Goal: Task Accomplishment & Management: Complete application form

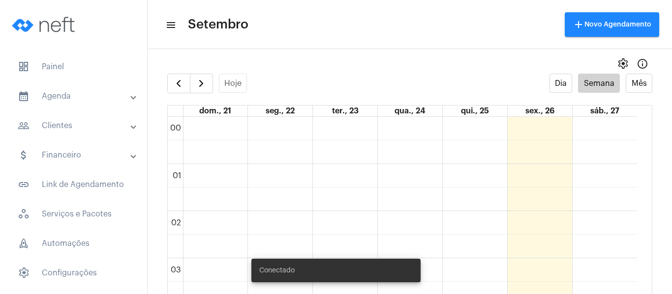
scroll to position [579, 0]
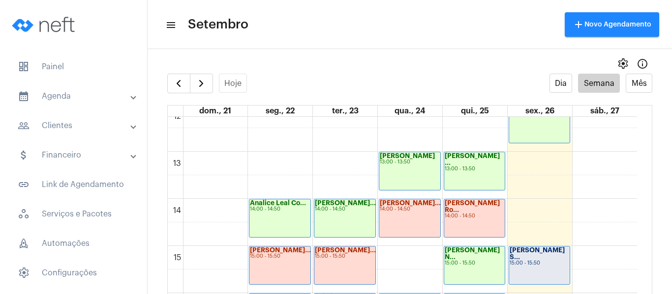
click at [550, 250] on strong "[PERSON_NAME] S..." at bounding box center [536, 253] width 55 height 13
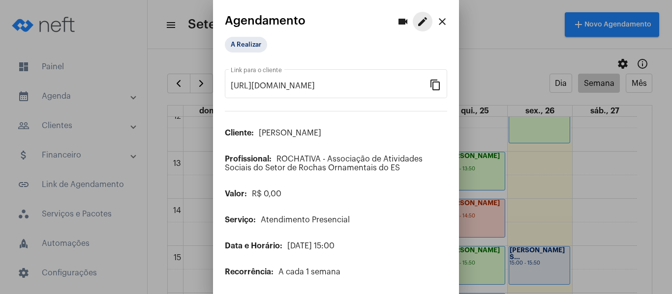
click at [416, 16] on mat-icon "edit" at bounding box center [422, 22] width 12 height 12
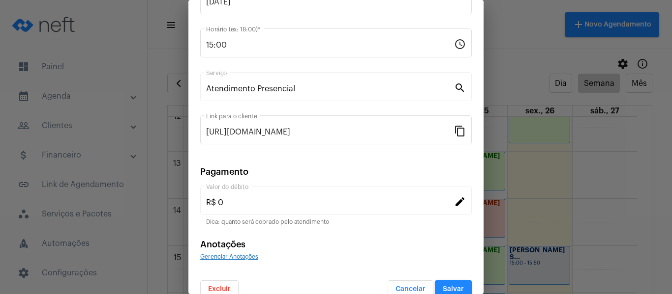
scroll to position [129, 0]
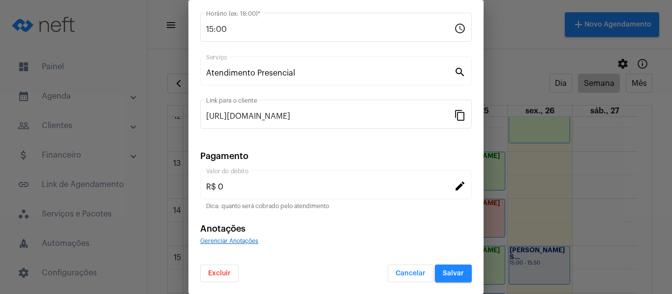
drag, startPoint x: 220, startPoint y: 248, endPoint x: 222, endPoint y: 240, distance: 8.2
click at [220, 247] on form "Thaylla Lopes Soares Cliente 26/09/2025 Data do Atendimento * 15:00 Horário (ex…" at bounding box center [335, 106] width 271 height 354
click at [222, 240] on span "Gerenciar Anotações" at bounding box center [229, 241] width 58 height 6
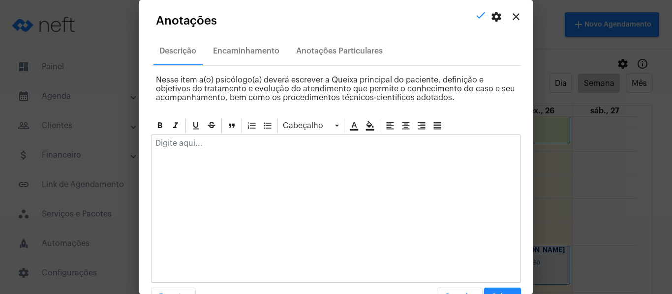
click at [239, 135] on div at bounding box center [335, 146] width 369 height 22
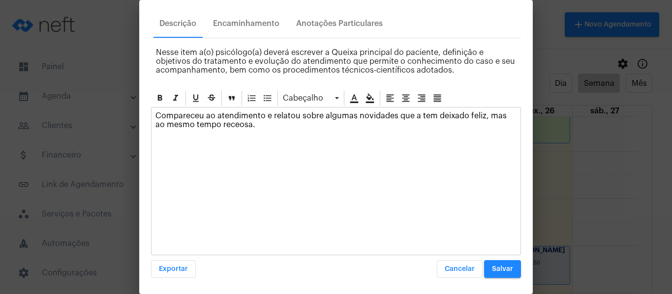
scroll to position [28, 0]
drag, startPoint x: 260, startPoint y: 129, endPoint x: 396, endPoint y: 115, distance: 137.0
click at [396, 115] on div "Compareceu ao atendimento e relatou sobre algumas novidades que a tem deixado f…" at bounding box center [335, 122] width 369 height 30
click at [498, 275] on button "Salvar" at bounding box center [502, 269] width 37 height 18
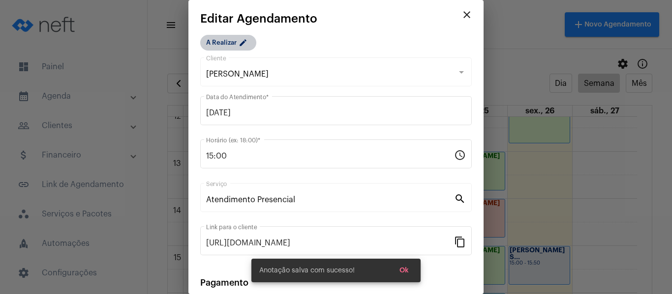
scroll to position [0, 0]
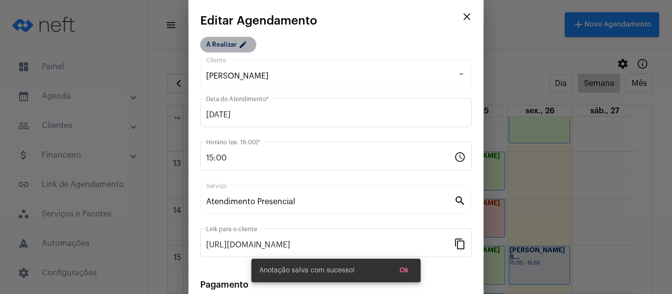
click at [221, 41] on mat-chip "A Realizar edit" at bounding box center [228, 45] width 56 height 16
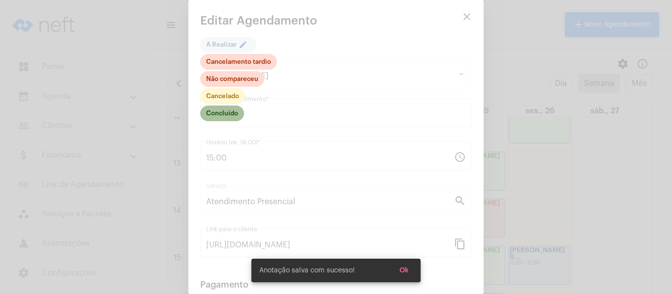
click at [233, 114] on mat-chip "Concluído" at bounding box center [222, 114] width 44 height 16
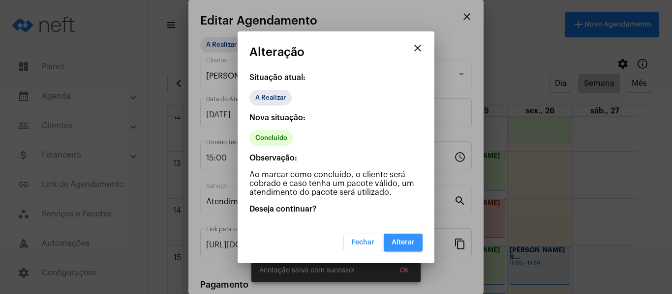
click at [403, 238] on button "Alterar" at bounding box center [402, 243] width 39 height 18
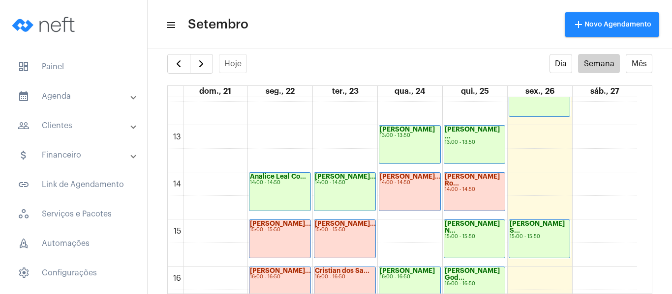
scroll to position [579, 0]
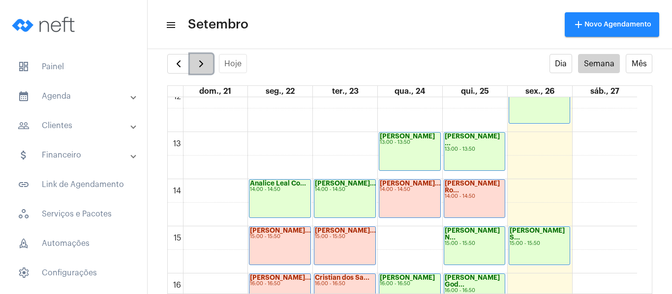
click at [192, 68] on button "button" at bounding box center [201, 64] width 23 height 20
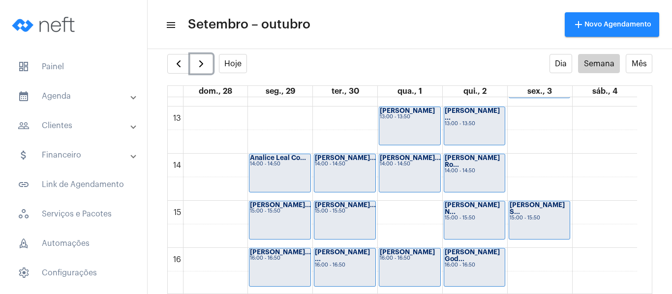
scroll to position [628, 0]
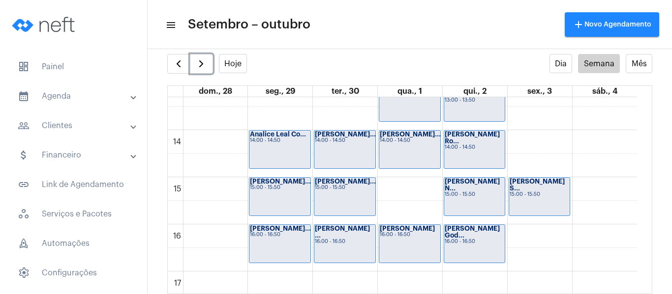
click at [275, 160] on div "Analice Leal Co... 14:00 - 14:50" at bounding box center [279, 150] width 61 height 38
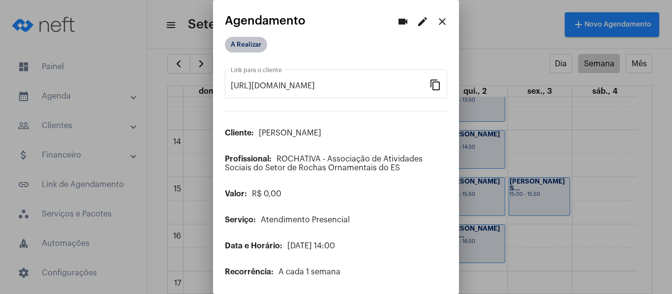
click at [250, 46] on mat-chip "A Realizar" at bounding box center [246, 45] width 42 height 16
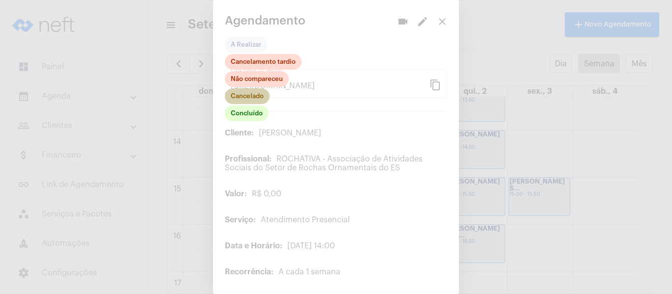
click at [251, 95] on mat-chip "Cancelado" at bounding box center [247, 96] width 45 height 16
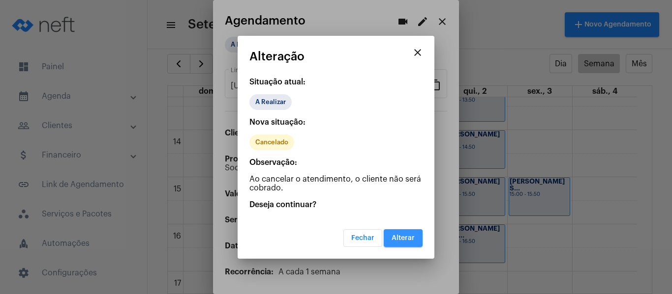
click at [403, 243] on button "Alterar" at bounding box center [402, 239] width 39 height 18
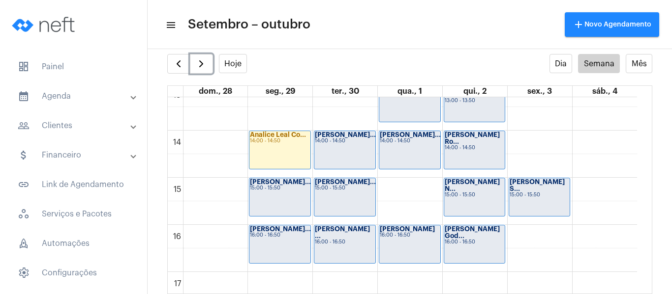
scroll to position [628, 0]
click at [172, 63] on button "button" at bounding box center [178, 64] width 23 height 20
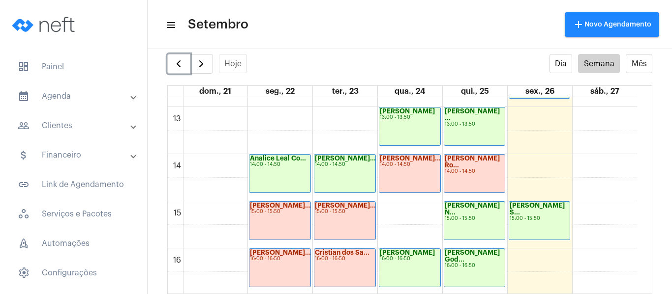
scroll to position [628, 0]
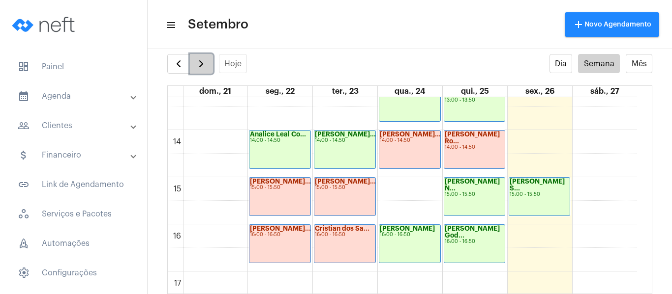
click at [202, 63] on span "button" at bounding box center [201, 64] width 12 height 12
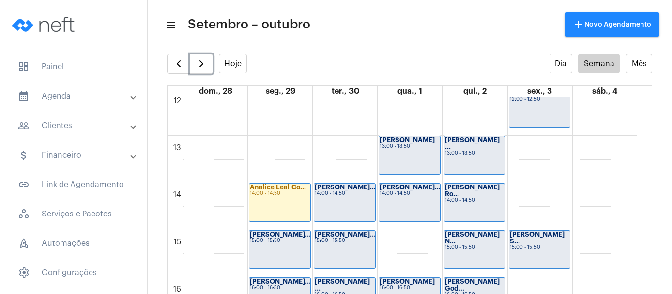
scroll to position [579, 0]
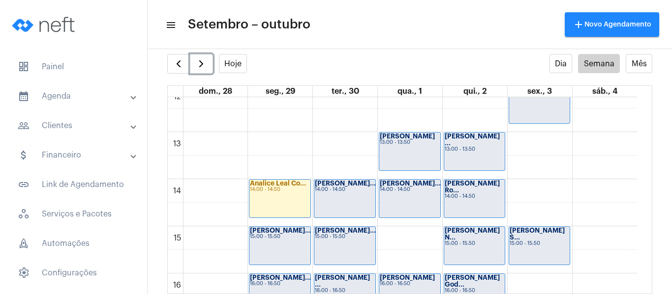
click at [341, 243] on div "[PERSON_NAME]... 15:00 - 15:50" at bounding box center [344, 246] width 61 height 38
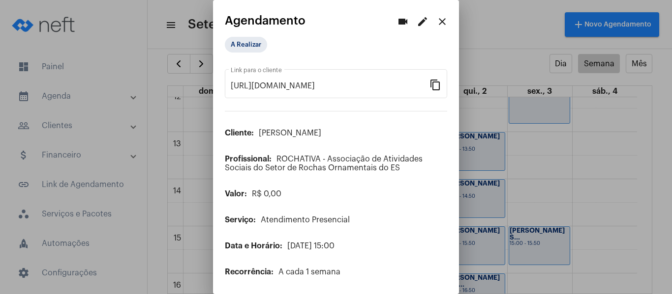
click at [417, 22] on mat-icon "edit" at bounding box center [422, 22] width 12 height 12
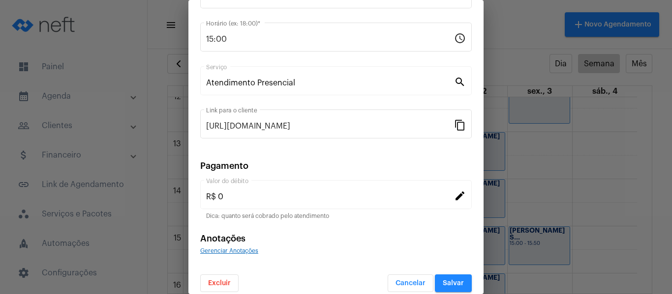
scroll to position [129, 0]
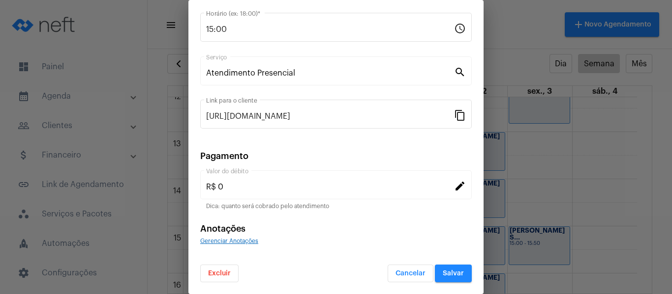
click at [230, 270] on button "Excluir" at bounding box center [219, 274] width 38 height 18
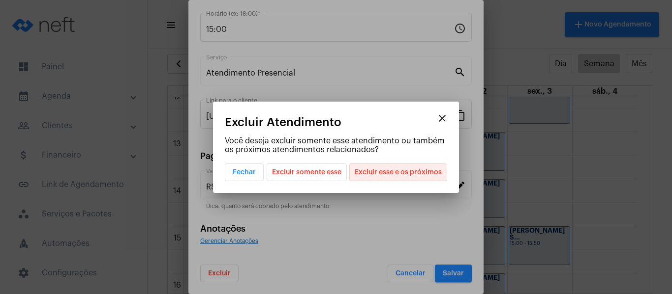
click at [388, 173] on span "Excluir esse e os próximos" at bounding box center [397, 172] width 87 height 17
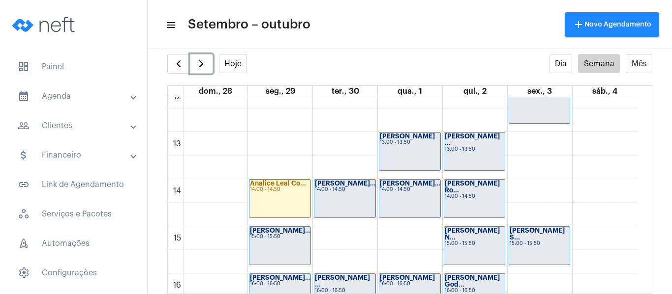
scroll to position [628, 0]
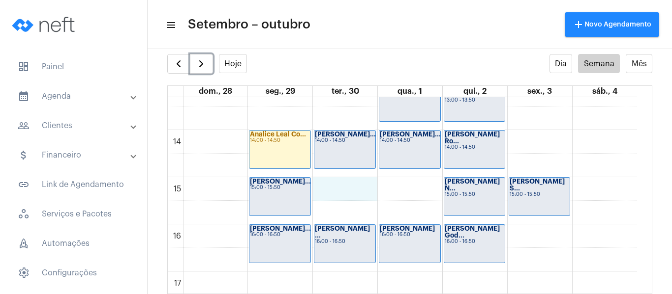
click at [329, 191] on div "00 01 02 03 04 05 06 07 08 09 10 11 12 13 14 15 16 17 18 19 20 21 22 23 [PERSON…" at bounding box center [402, 36] width 469 height 1133
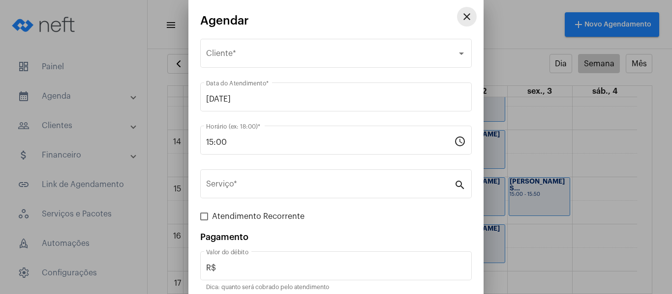
click at [464, 14] on mat-icon "close" at bounding box center [467, 17] width 12 height 12
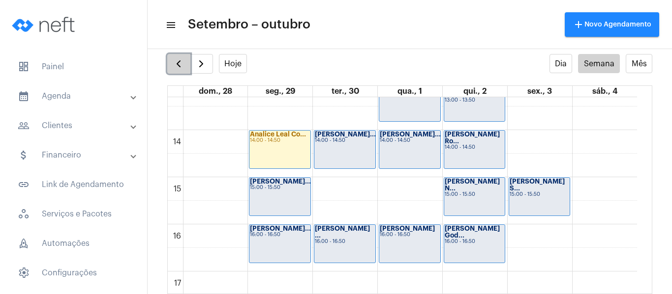
click at [182, 62] on span "button" at bounding box center [179, 64] width 12 height 12
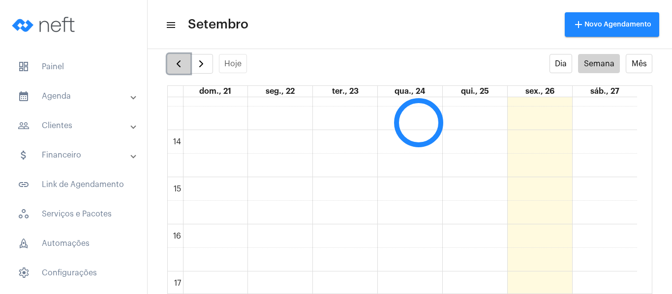
scroll to position [284, 0]
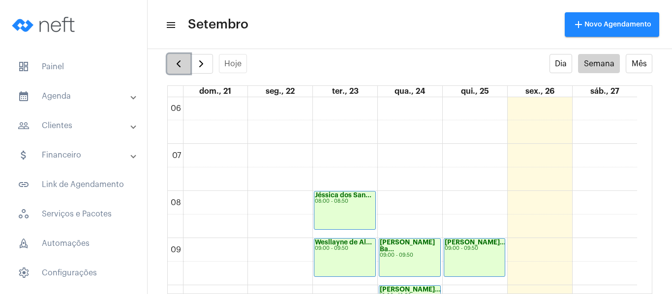
click at [182, 62] on span "button" at bounding box center [179, 64] width 12 height 12
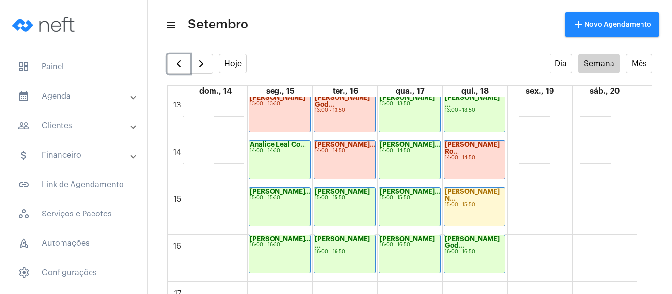
scroll to position [628, 0]
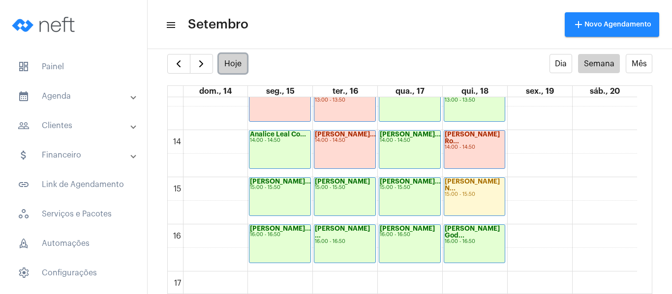
click at [233, 65] on button "Hoje" at bounding box center [233, 63] width 29 height 19
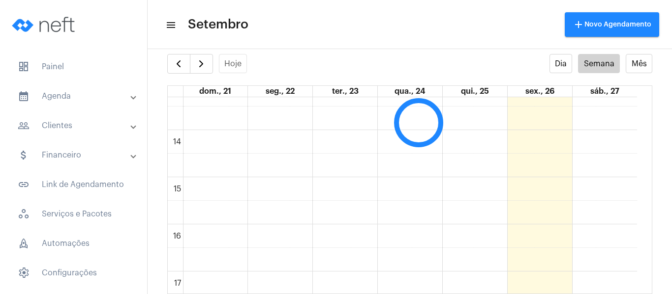
scroll to position [284, 0]
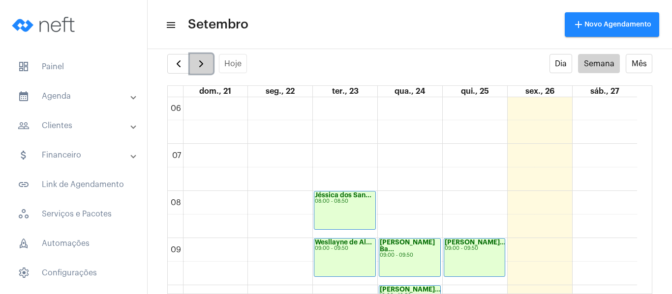
click at [206, 64] on span "button" at bounding box center [201, 64] width 12 height 12
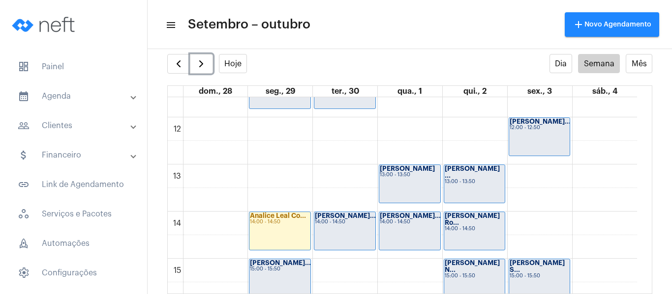
scroll to position [579, 0]
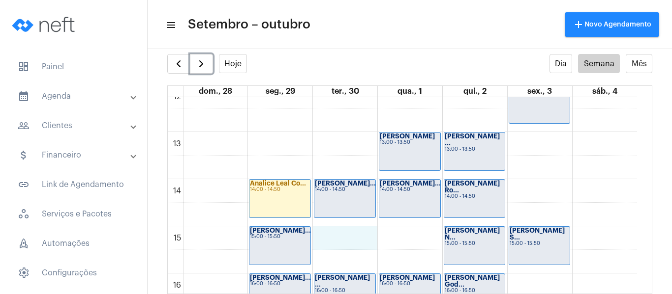
click at [332, 234] on div "00 01 02 03 04 05 06 07 08 09 10 11 12 13 14 15 16 17 18 19 20 21 22 23 [PERSON…" at bounding box center [402, 85] width 469 height 1133
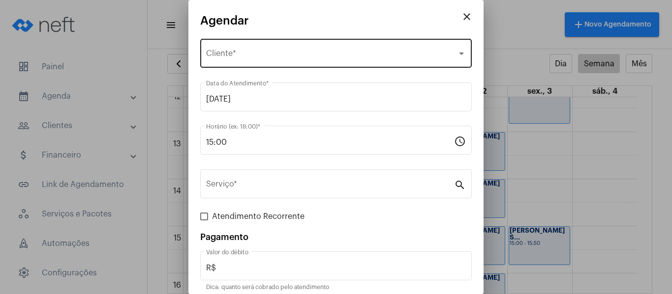
click at [310, 63] on div "Selecione o Cliente Cliente *" at bounding box center [336, 52] width 260 height 31
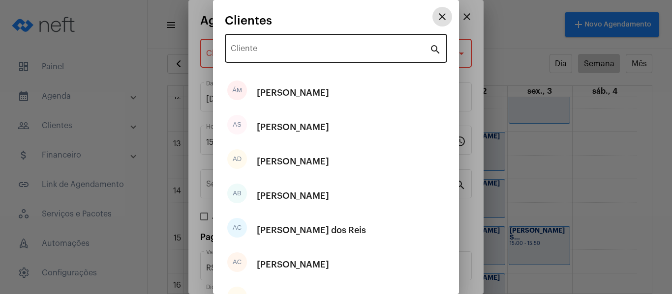
click at [322, 51] on input "Cliente" at bounding box center [330, 50] width 199 height 9
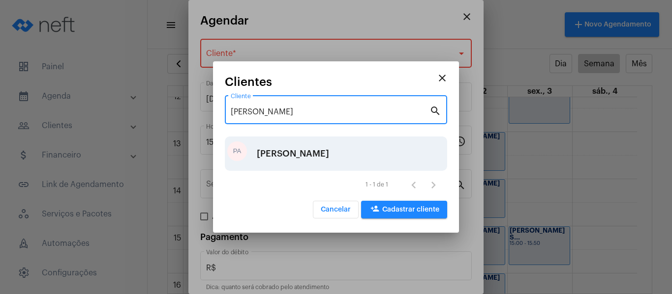
type input "[PERSON_NAME]"
click at [271, 149] on div "[PERSON_NAME]" at bounding box center [293, 153] width 72 height 29
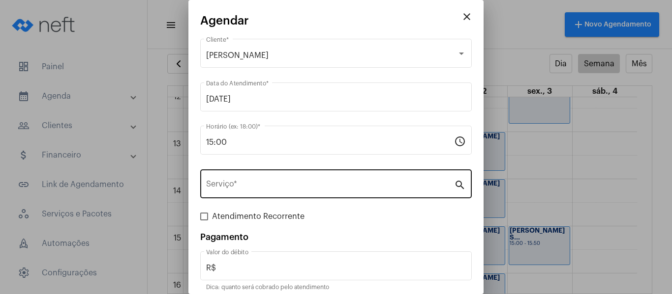
click at [258, 197] on div "Serviço *" at bounding box center [330, 183] width 248 height 31
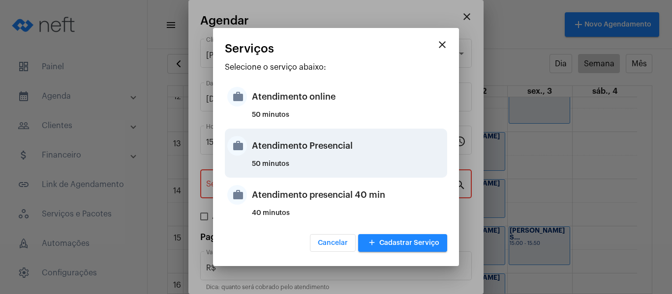
click at [293, 149] on div "Atendimento Presencial" at bounding box center [348, 145] width 193 height 29
type input "Atendimento Presencial"
type input "R$ 0"
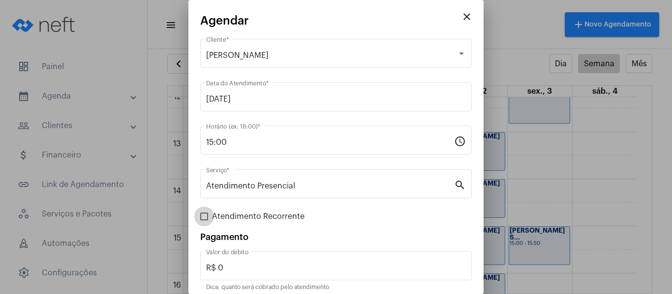
click at [251, 218] on span "Atendimento Recorrente" at bounding box center [258, 217] width 92 height 12
click at [204, 221] on input "Atendimento Recorrente" at bounding box center [204, 221] width 0 height 0
checkbox input "true"
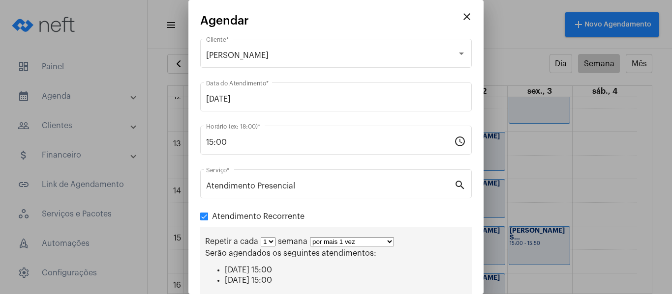
click at [266, 239] on select "1 2 3 4 5 6 7 8" at bounding box center [268, 241] width 15 height 9
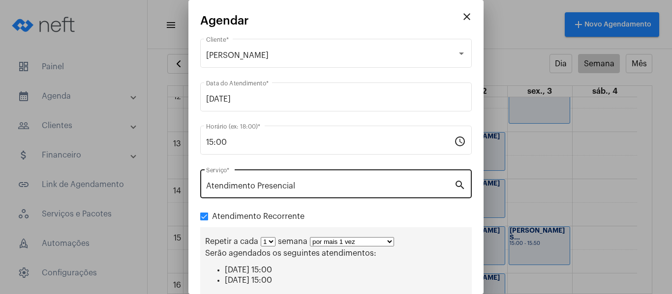
select select "1: 2"
click at [261, 237] on select "1 2 3 4 5 6 7 8" at bounding box center [268, 241] width 15 height 9
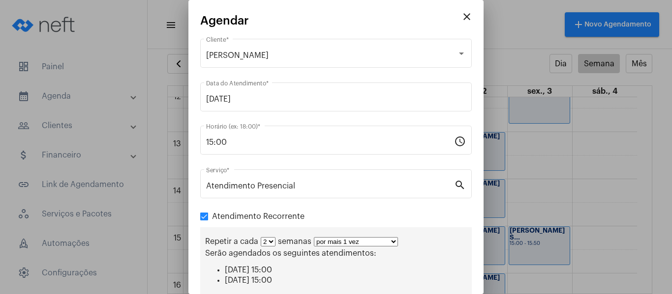
click at [341, 238] on select "por mais 1 vez por mais 2 vezes por mais 3 vezes por mais 4 vezes por mais 5 ve…" at bounding box center [356, 241] width 84 height 9
select select "3: 4"
click at [314, 237] on select "por mais 1 vez por mais 2 vezes por mais 3 vezes por mais 4 vezes por mais 5 ve…" at bounding box center [356, 241] width 84 height 9
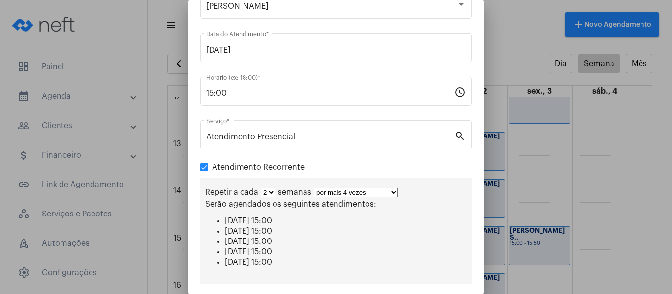
scroll to position [152, 0]
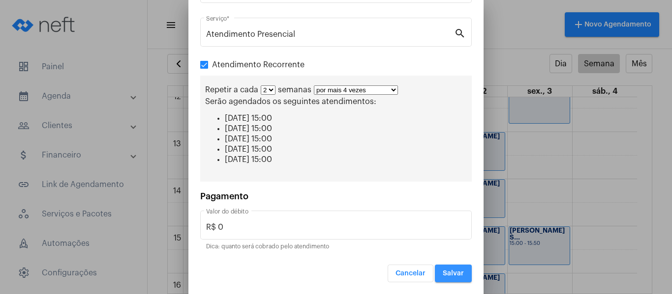
click at [451, 274] on span "Salvar" at bounding box center [452, 273] width 21 height 7
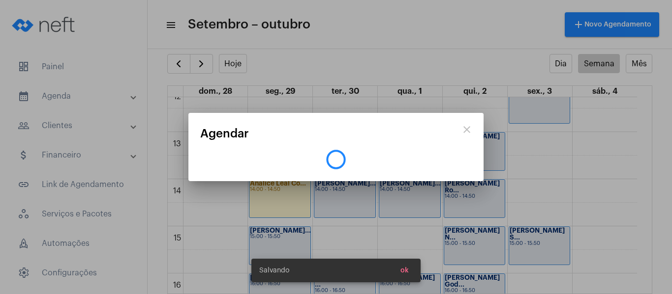
scroll to position [0, 0]
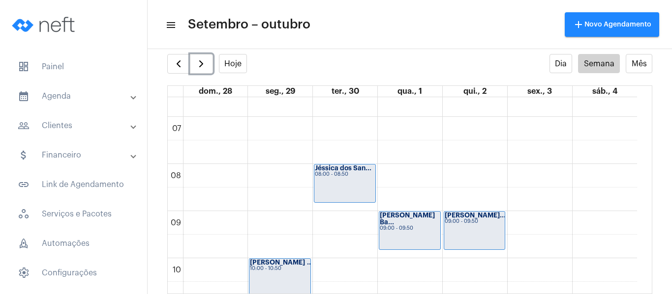
scroll to position [333, 0]
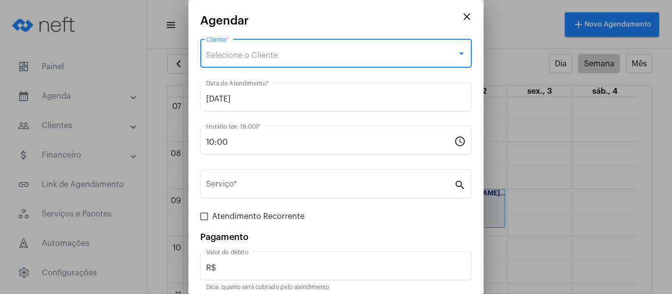
click at [264, 54] on span "Selecione o Cliente" at bounding box center [242, 56] width 72 height 8
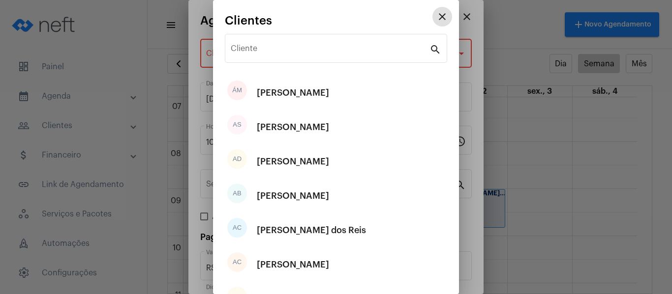
click at [264, 54] on input "Cliente" at bounding box center [330, 50] width 199 height 9
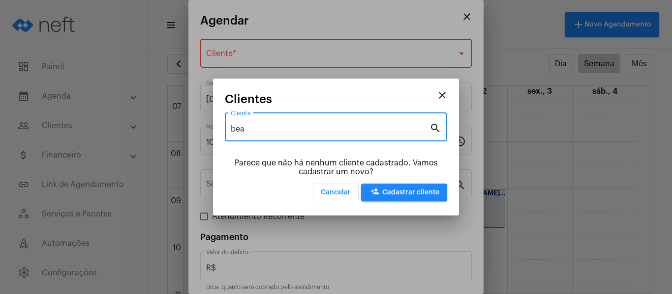
drag, startPoint x: 274, startPoint y: 128, endPoint x: 191, endPoint y: 123, distance: 83.3
click at [191, 123] on div "close Agendar Selecione o Cliente Cliente * [DATE] Data do Atendimento * 10:00 …" at bounding box center [336, 147] width 672 height 294
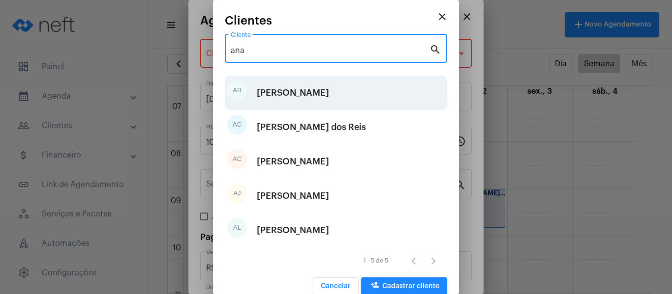
type input "ana"
click at [283, 93] on div "[PERSON_NAME]" at bounding box center [293, 92] width 72 height 29
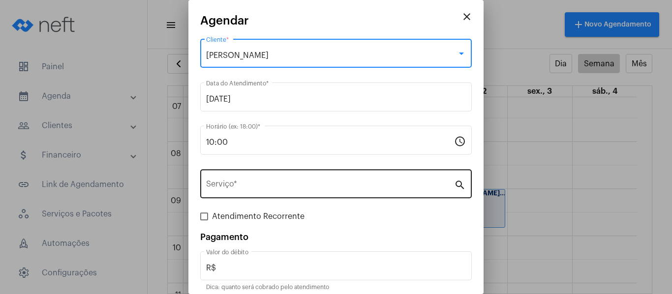
click at [253, 184] on input "Serviço *" at bounding box center [330, 186] width 248 height 9
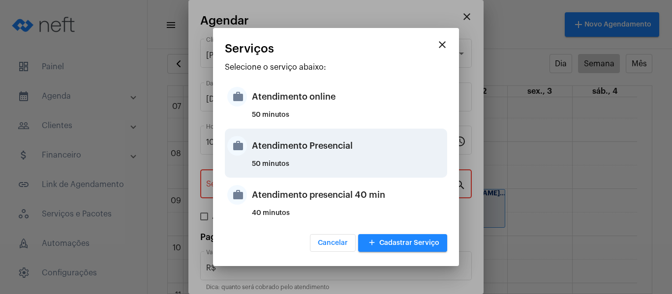
click at [288, 153] on div "Atendimento Presencial" at bounding box center [348, 145] width 193 height 29
type input "Atendimento Presencial"
type input "R$ 0"
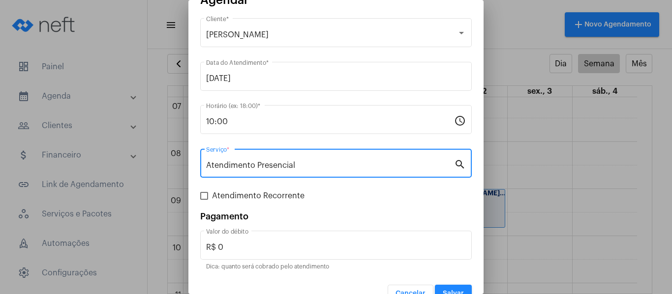
scroll to position [41, 0]
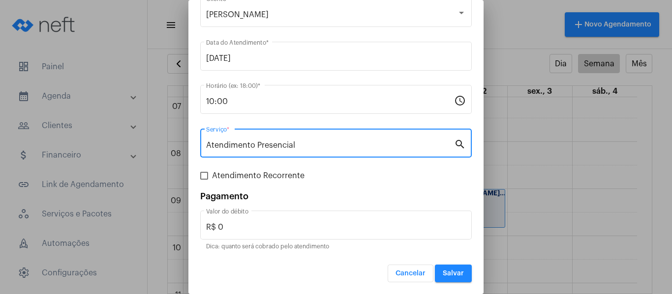
click at [254, 181] on span "Atendimento Recorrente" at bounding box center [258, 176] width 92 height 12
click at [204, 180] on input "Atendimento Recorrente" at bounding box center [204, 180] width 0 height 0
checkbox input "true"
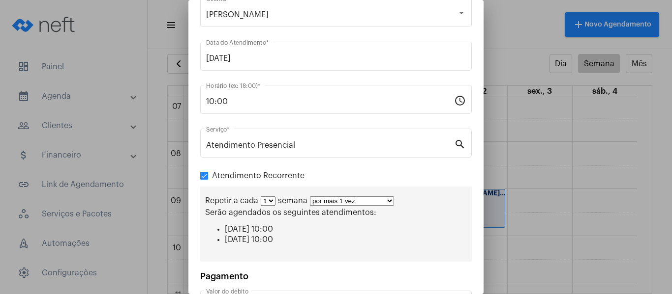
click at [327, 206] on div "Repetir a cada 1 2 3 4 5 6 7 8 semana por mais 1 vez por mais 2 vezes por mais …" at bounding box center [335, 224] width 271 height 75
click at [329, 202] on select "por mais 1 vez por mais 2 vezes por mais 3 vezes por mais 4 vezes por mais 5 ve…" at bounding box center [352, 201] width 84 height 9
select select "3: 4"
click at [310, 197] on select "por mais 1 vez por mais 2 vezes por mais 3 vezes por mais 4 vezes por mais 5 ve…" at bounding box center [352, 201] width 84 height 9
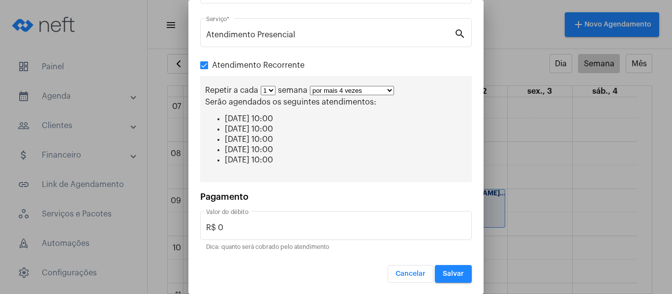
scroll to position [152, 0]
click at [443, 267] on button "Salvar" at bounding box center [453, 274] width 37 height 18
